Goal: Browse casually

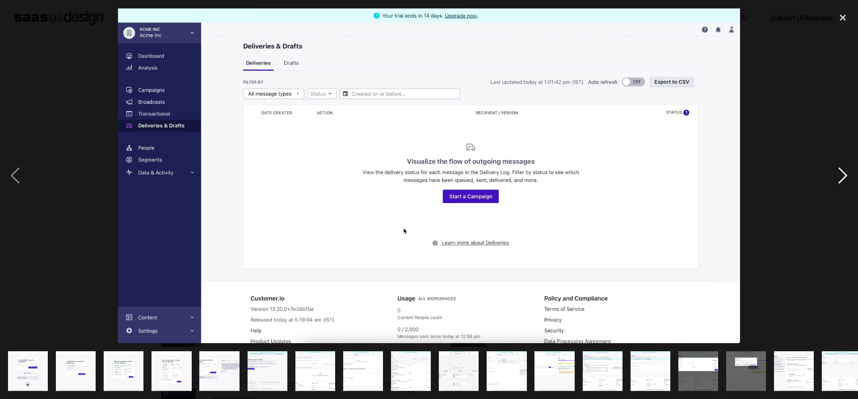
scroll to position [0, 347]
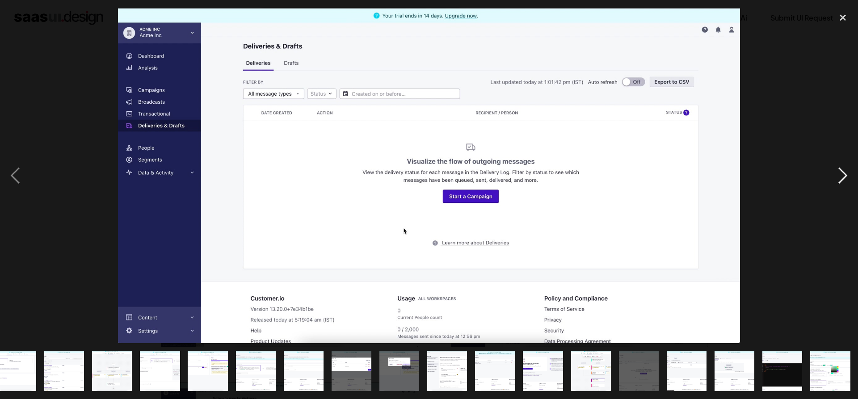
click at [836, 173] on div "next image" at bounding box center [842, 175] width 30 height 335
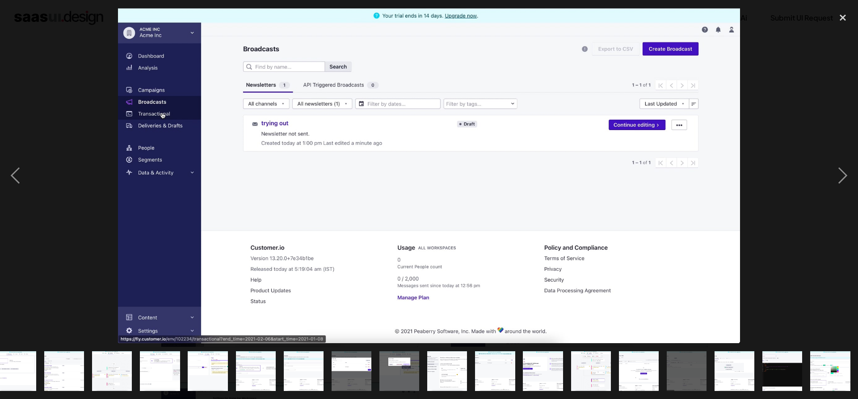
click at [803, 108] on div at bounding box center [429, 175] width 858 height 335
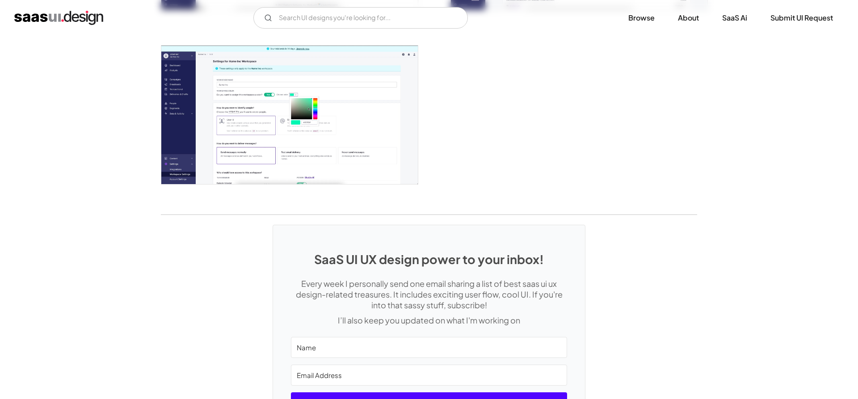
scroll to position [2279, 0]
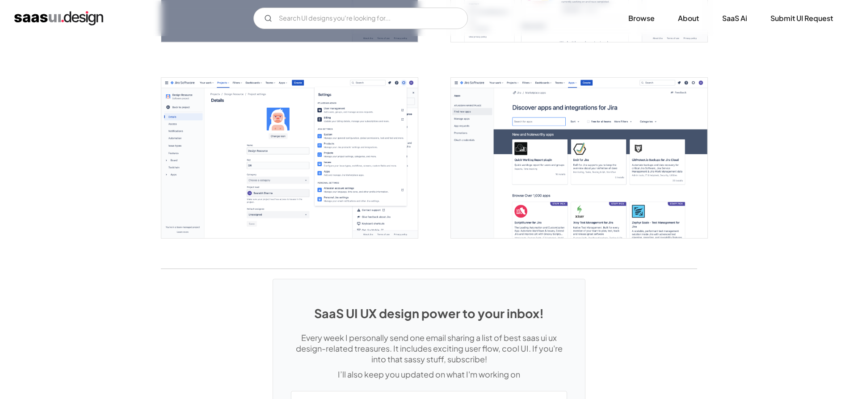
scroll to position [2324, 0]
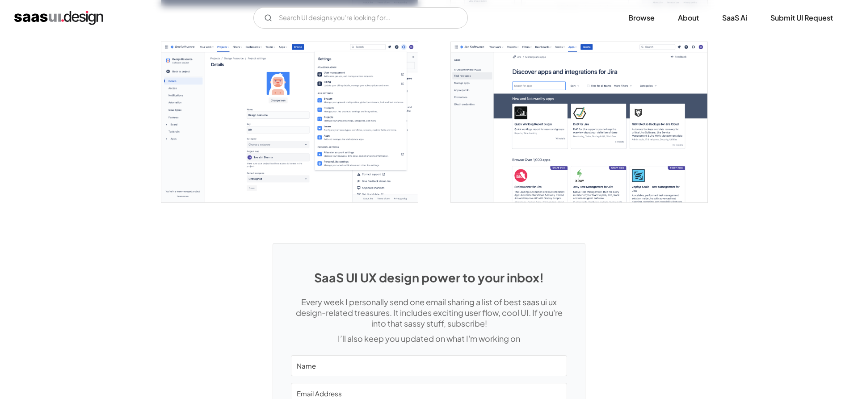
click at [359, 163] on img "open lightbox" at bounding box center [289, 122] width 256 height 160
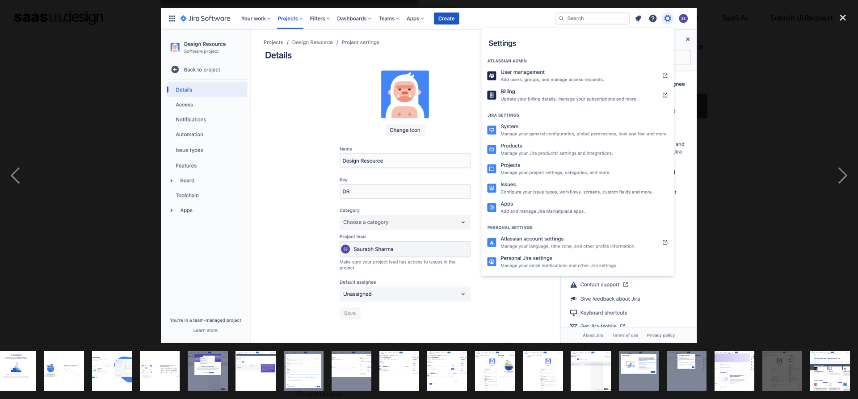
scroll to position [0, 299]
click at [779, 178] on div at bounding box center [429, 175] width 858 height 335
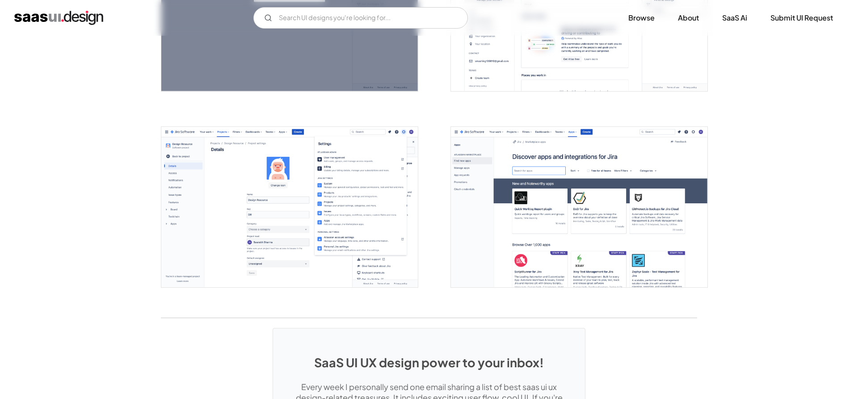
scroll to position [2224, 0]
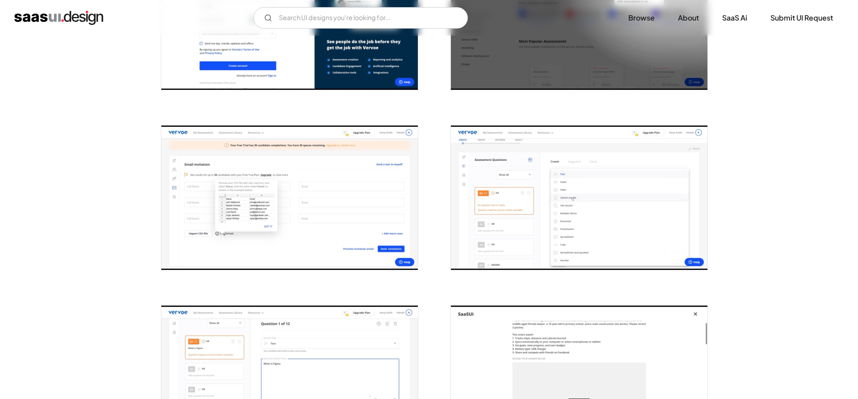
scroll to position [365, 0]
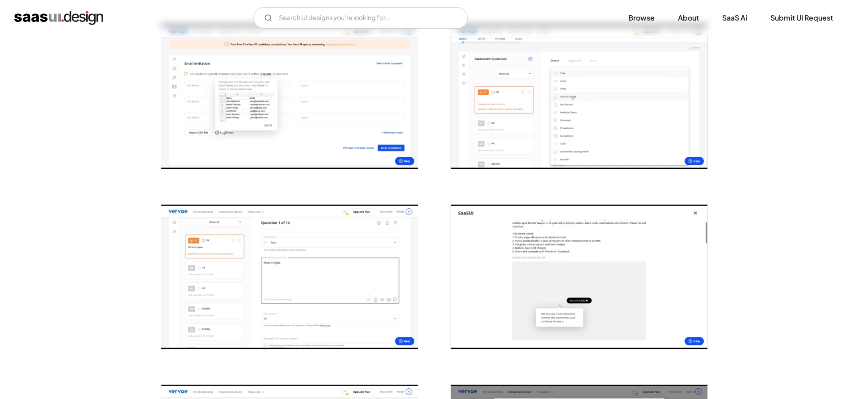
click at [486, 118] on img "open lightbox" at bounding box center [579, 97] width 256 height 144
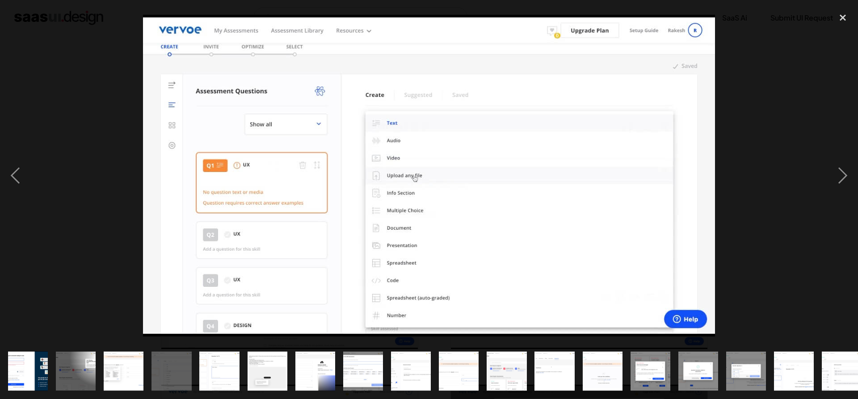
click at [798, 94] on div at bounding box center [429, 175] width 858 height 335
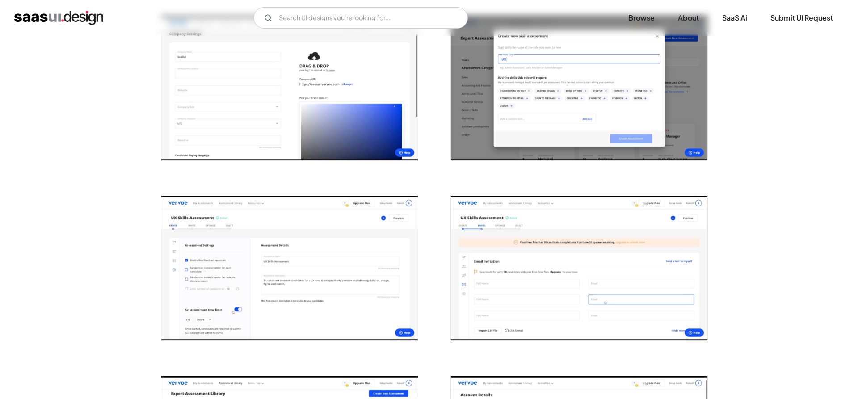
scroll to position [866, 0]
